Goal: Task Accomplishment & Management: Manage account settings

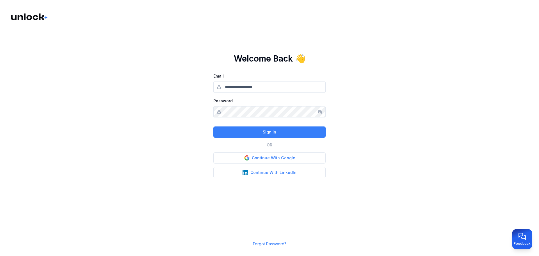
click at [279, 242] on link "Forgot Password?" at bounding box center [269, 243] width 33 height 5
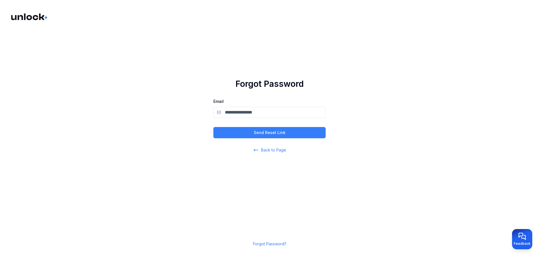
click at [281, 111] on input "Email" at bounding box center [269, 112] width 112 height 11
type input "**********"
click at [287, 134] on button "Send Reset Link" at bounding box center [269, 132] width 112 height 11
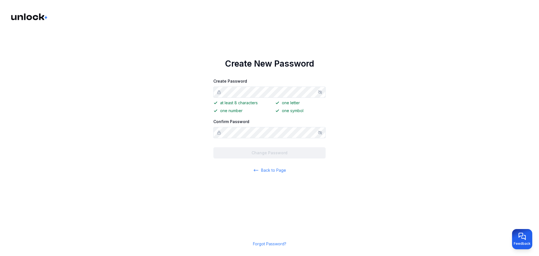
click at [320, 91] on icon "Show/hide password" at bounding box center [320, 92] width 4 height 4
click at [320, 132] on icon "Show/hide password" at bounding box center [320, 132] width 4 height 4
click at [292, 154] on button "Change Password" at bounding box center [269, 152] width 112 height 11
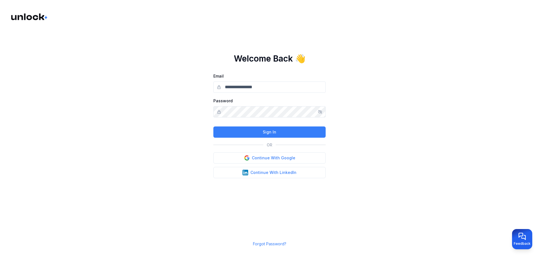
click at [272, 85] on input "Email" at bounding box center [269, 86] width 112 height 11
type input "**********"
click at [319, 110] on icon "Show/hide password" at bounding box center [320, 111] width 4 height 4
click at [298, 132] on button "Sign In" at bounding box center [269, 131] width 112 height 11
